Goal: Find specific page/section: Find specific page/section

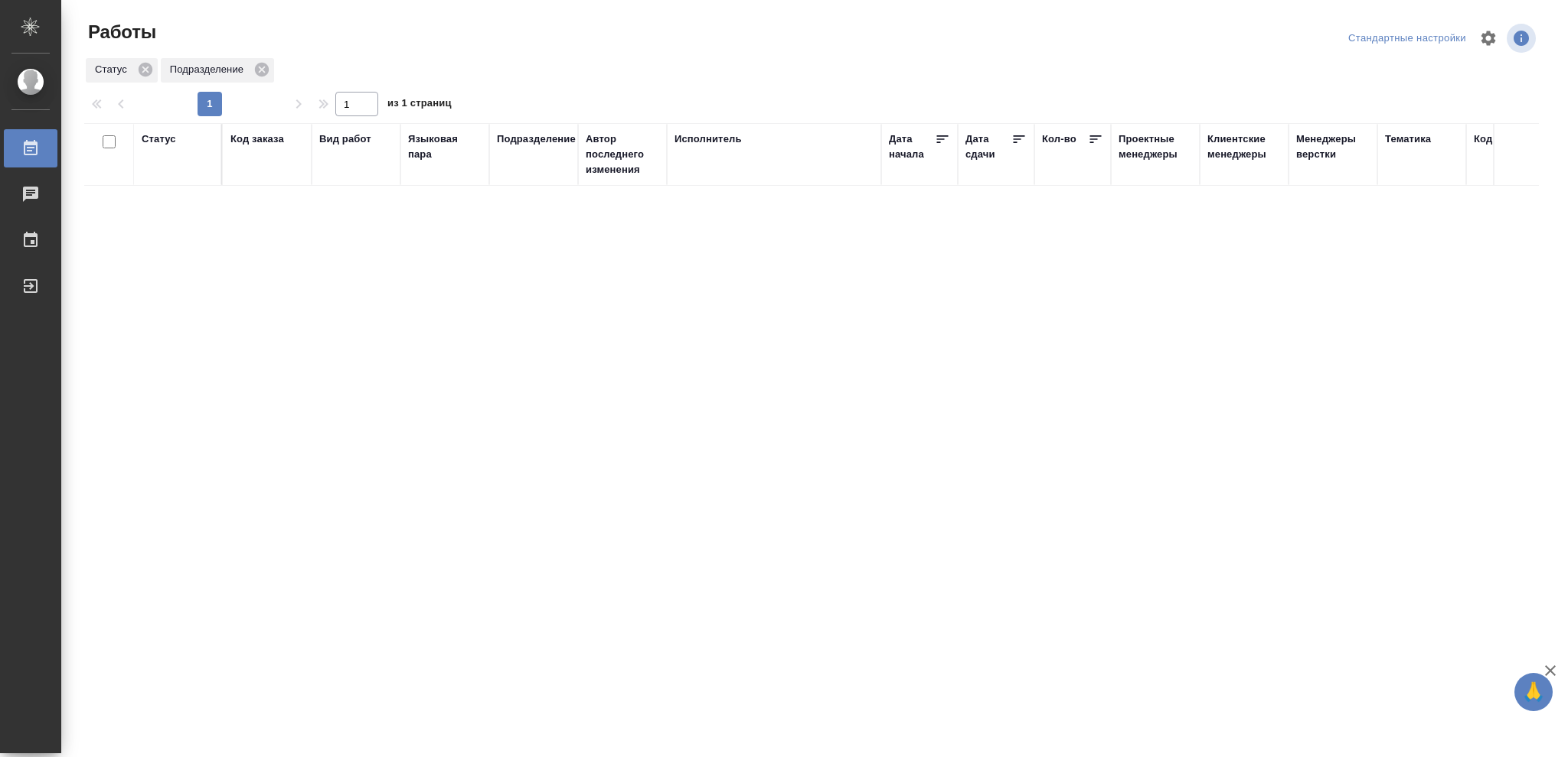
click at [154, 133] on div "Статус" at bounding box center [159, 139] width 35 height 16
click at [170, 182] on icon at bounding box center [170, 178] width 11 height 11
click at [522, 173] on icon at bounding box center [527, 174] width 11 height 11
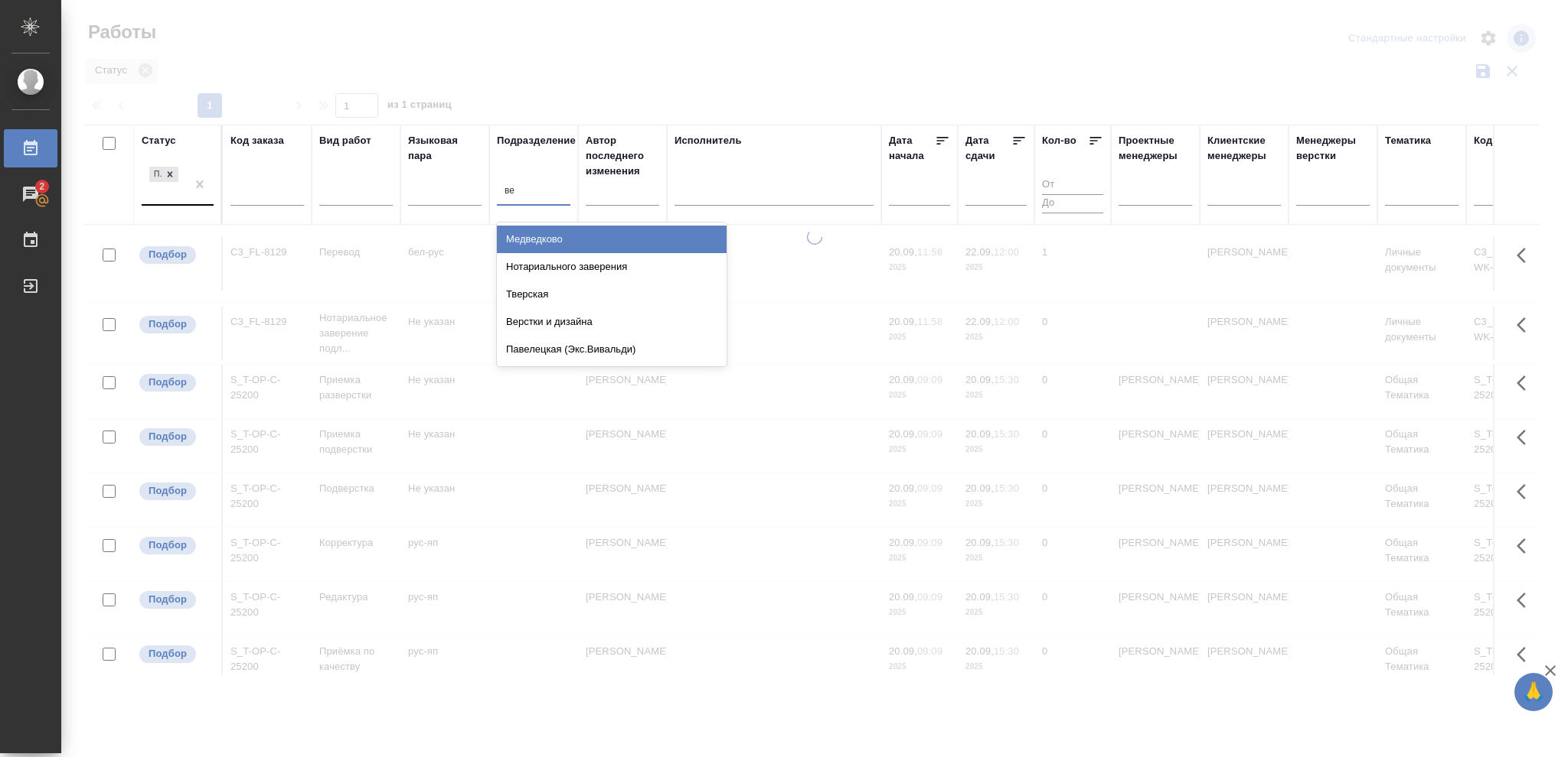
type input "вер"
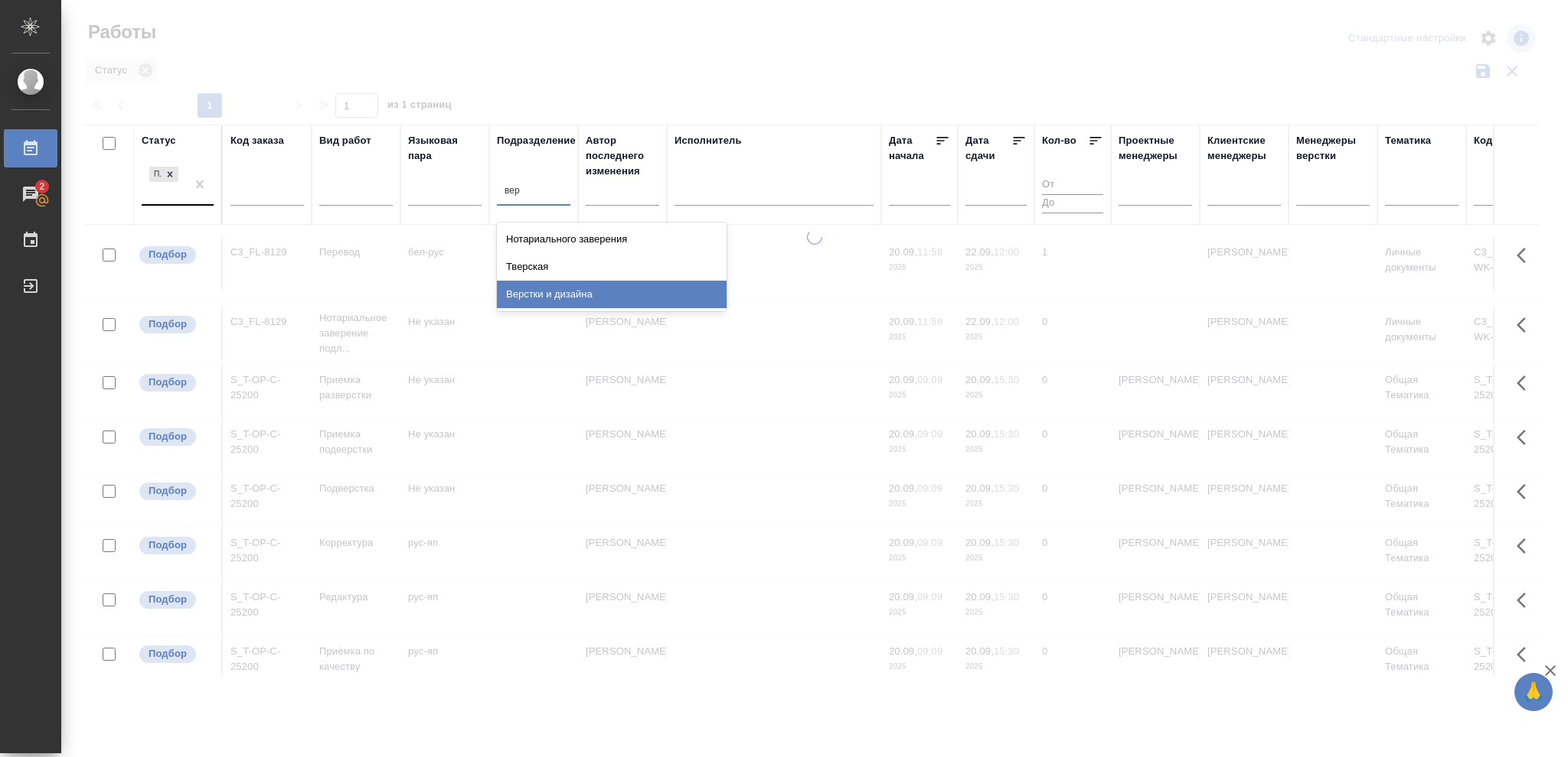
click at [588, 294] on div "Верстки и дизайна" at bounding box center [611, 295] width 230 height 28
